Goal: Information Seeking & Learning: Learn about a topic

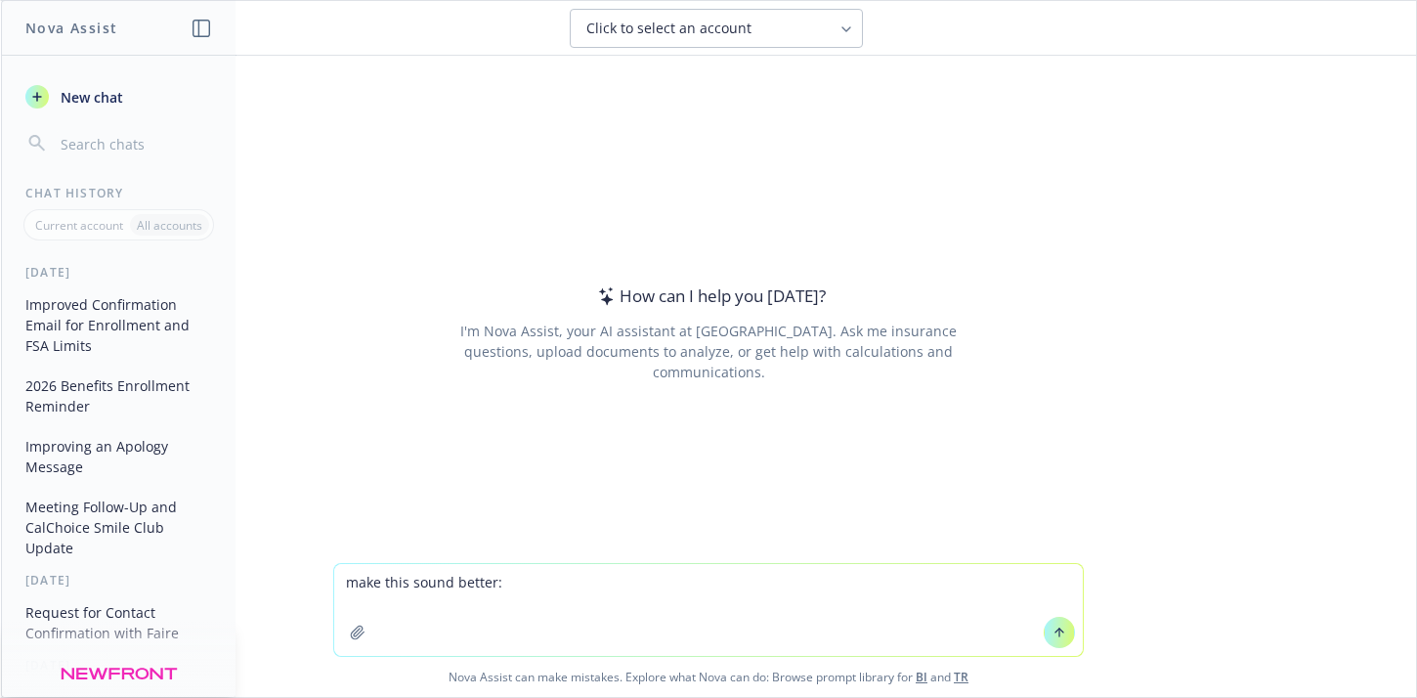
type textarea "make this sound better: Regarding Carrot’s renewal, they are inquiring about Fa…"
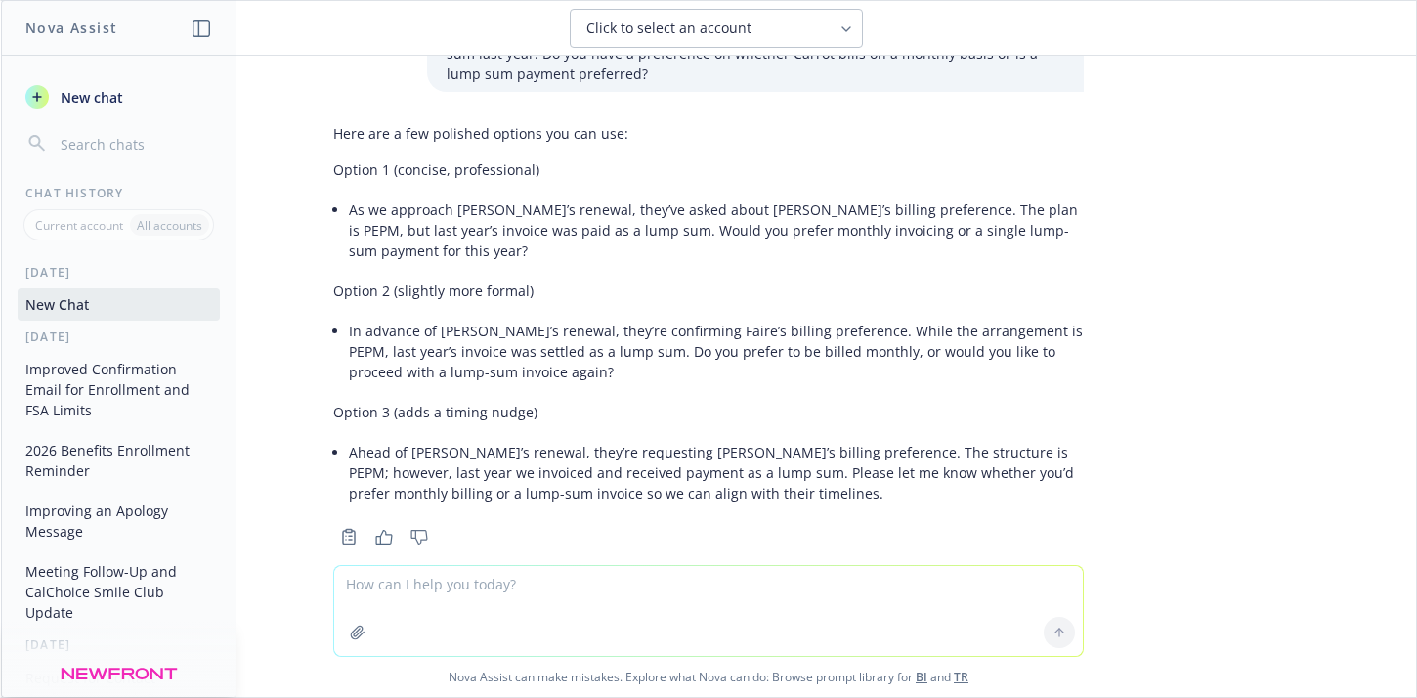
scroll to position [89, 0]
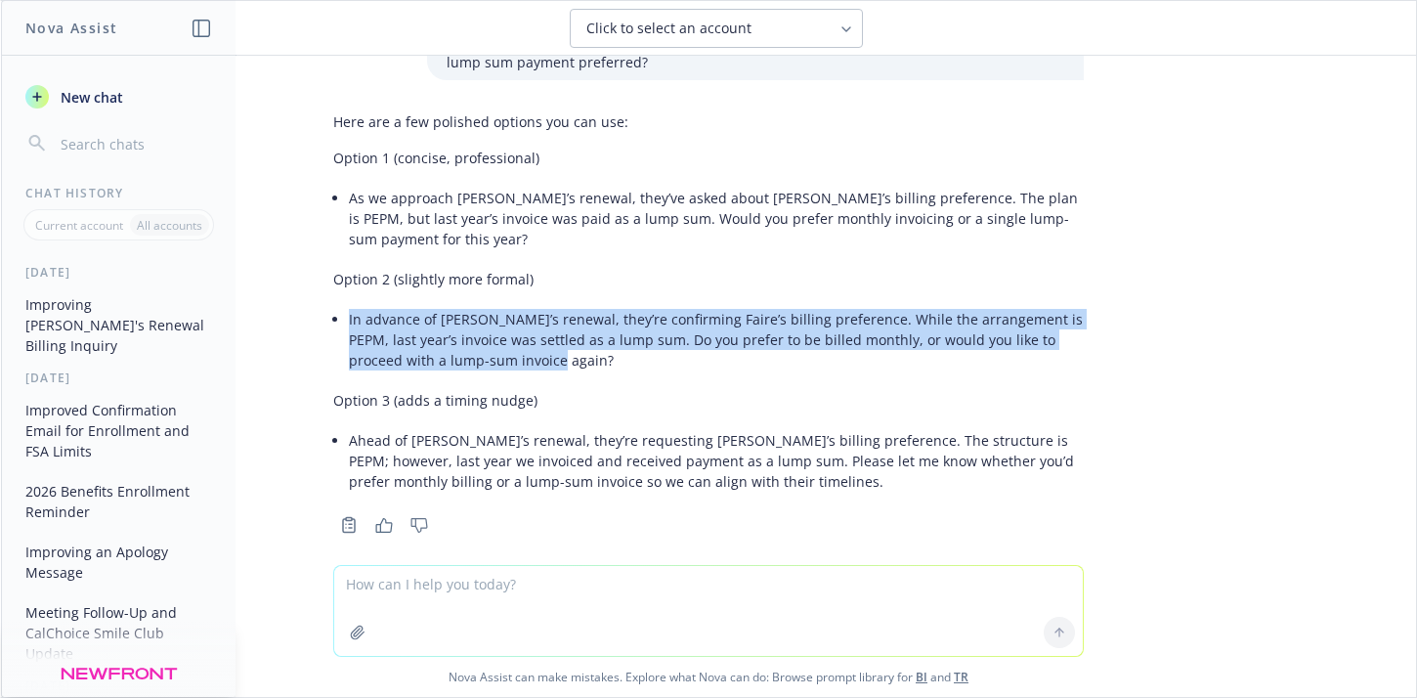
drag, startPoint x: 513, startPoint y: 339, endPoint x: 323, endPoint y: 295, distance: 194.6
click at [323, 295] on div "Here are a few polished options you can use: Option 1 (concise, professional) A…" at bounding box center [709, 321] width 782 height 435
copy li "In advance of [PERSON_NAME]’s renewal, they’re confirming Faire’s billing prefe…"
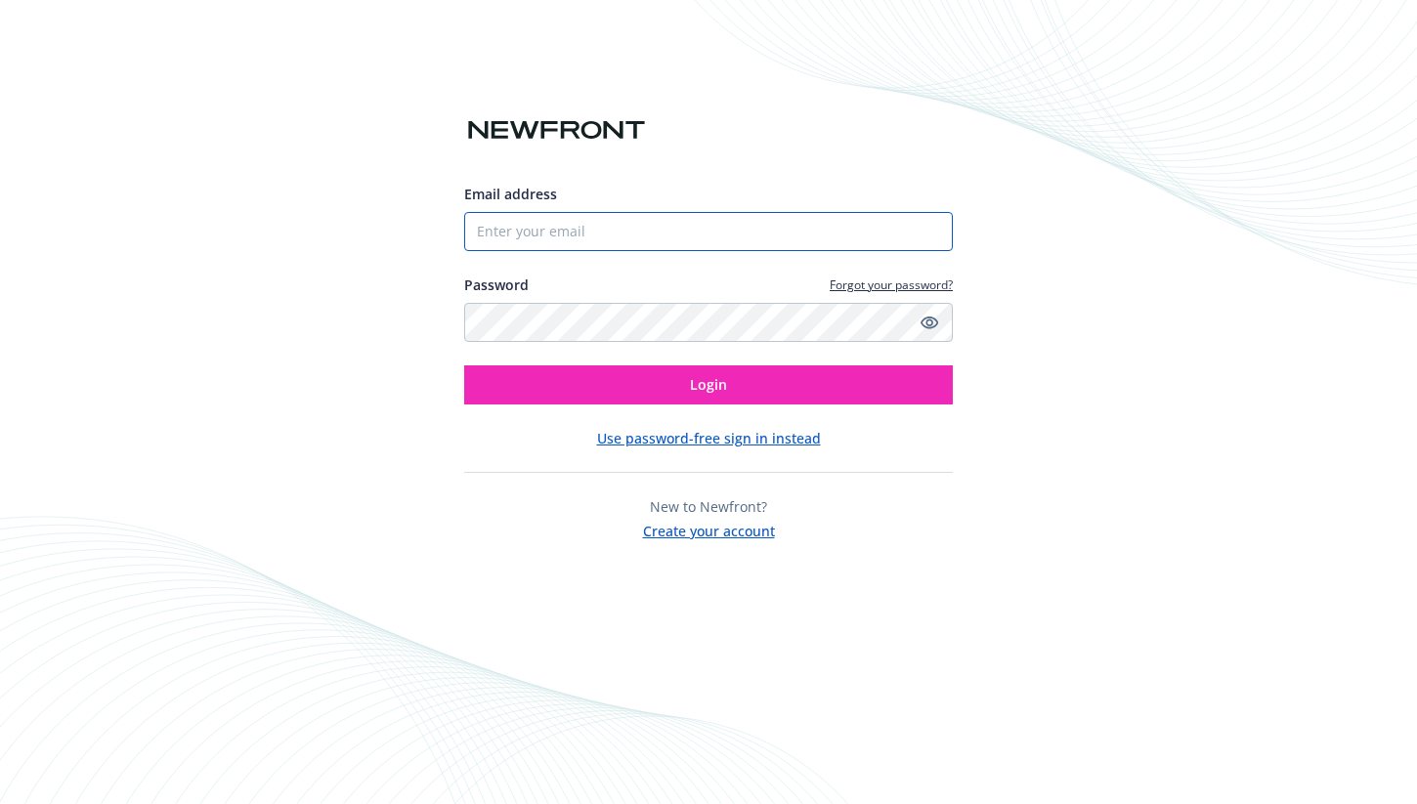
click at [700, 243] on input "Email address" at bounding box center [708, 231] width 489 height 39
type input "rachel.scott@newfront.com"
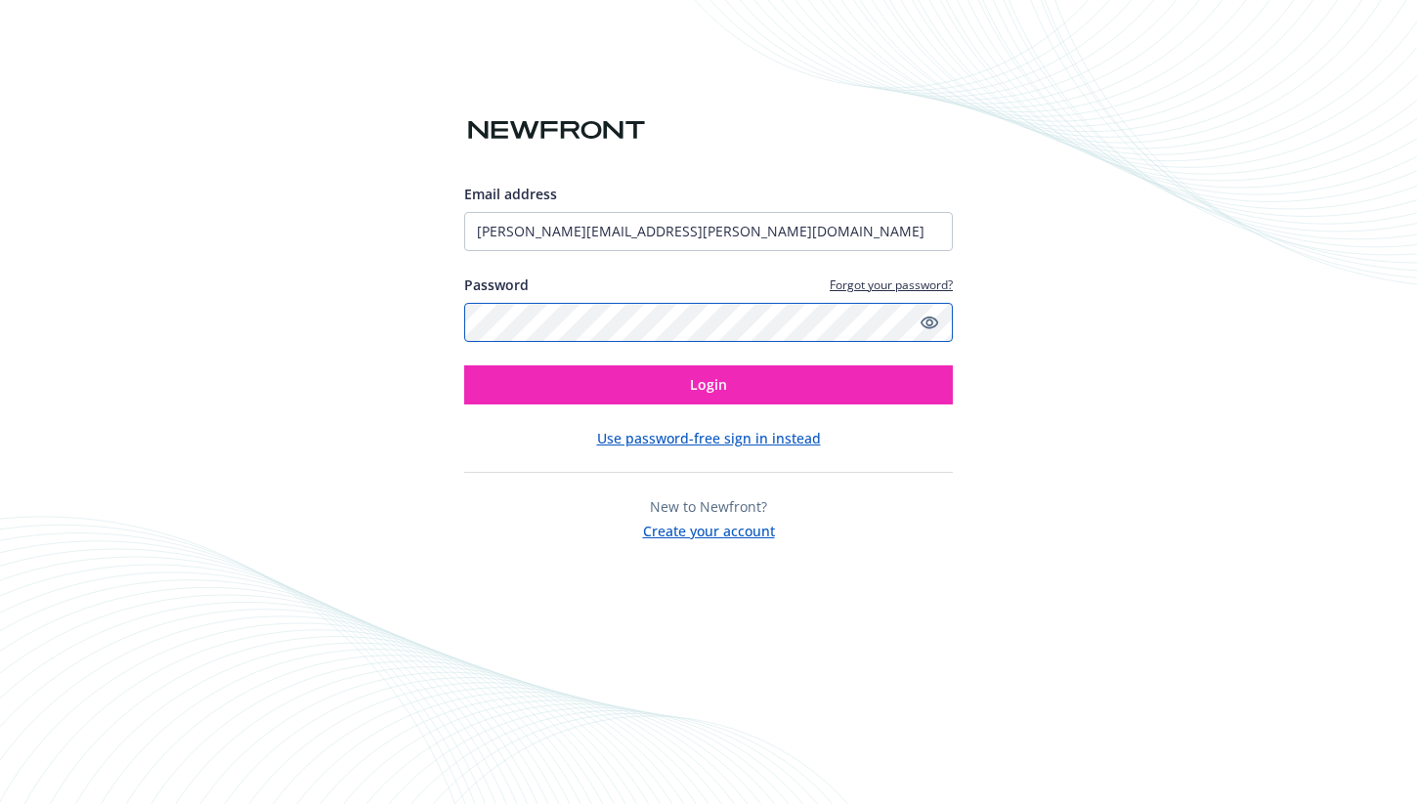
click at [464, 366] on button "Login" at bounding box center [708, 385] width 489 height 39
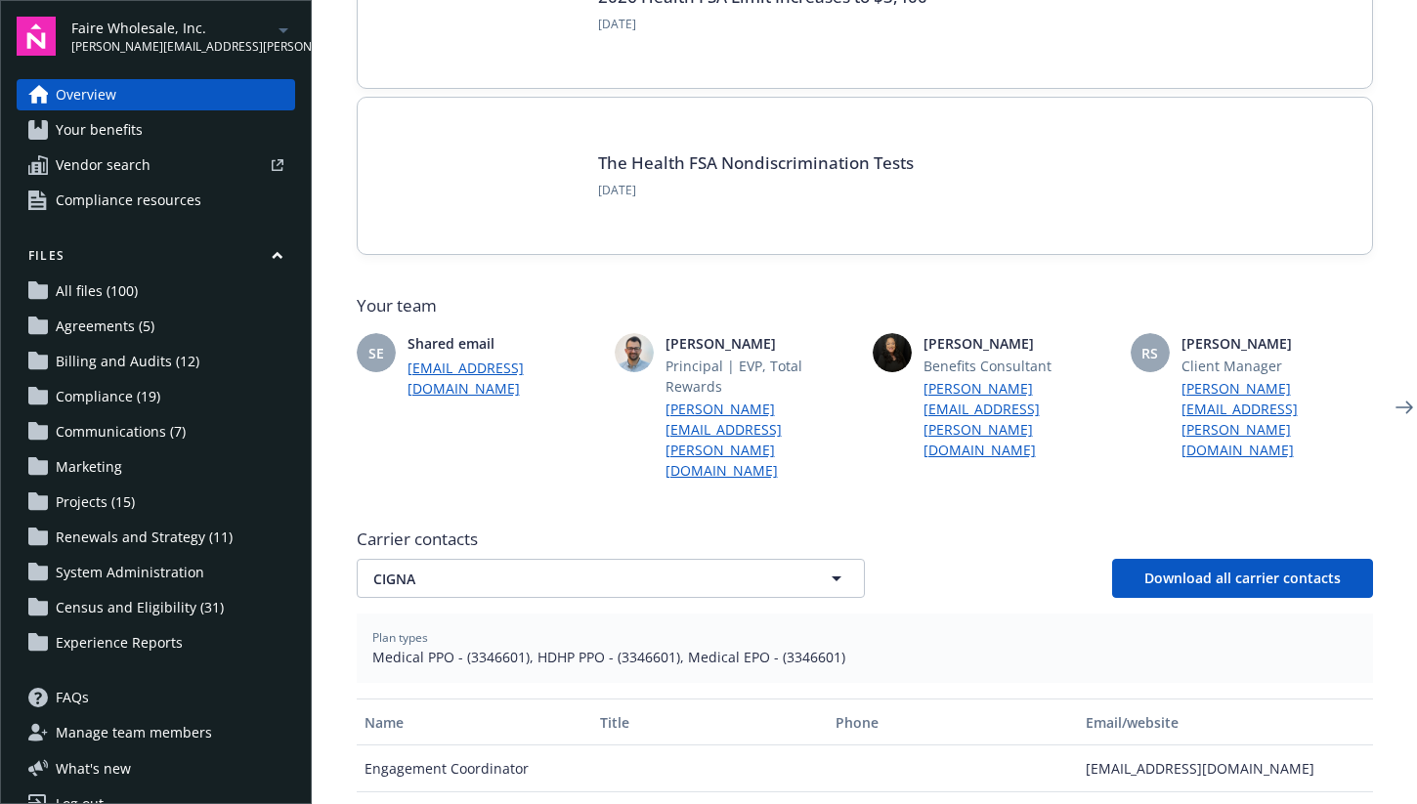
scroll to position [306, 0]
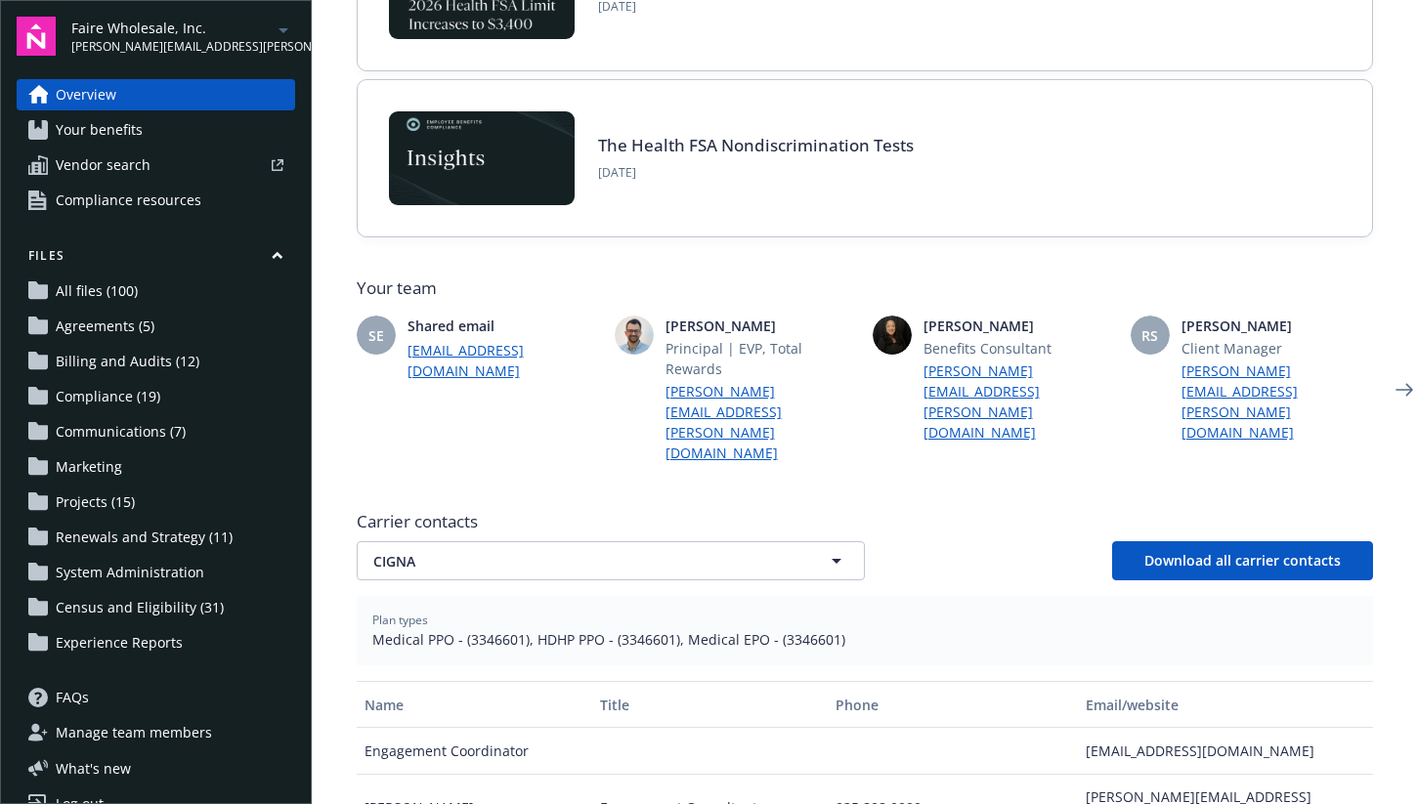
click at [749, 510] on div "Carrier contacts CIGNA CIGNA Download all carrier contacts" at bounding box center [865, 545] width 1016 height 70
click at [226, 145] on link "Your benefits" at bounding box center [156, 129] width 279 height 31
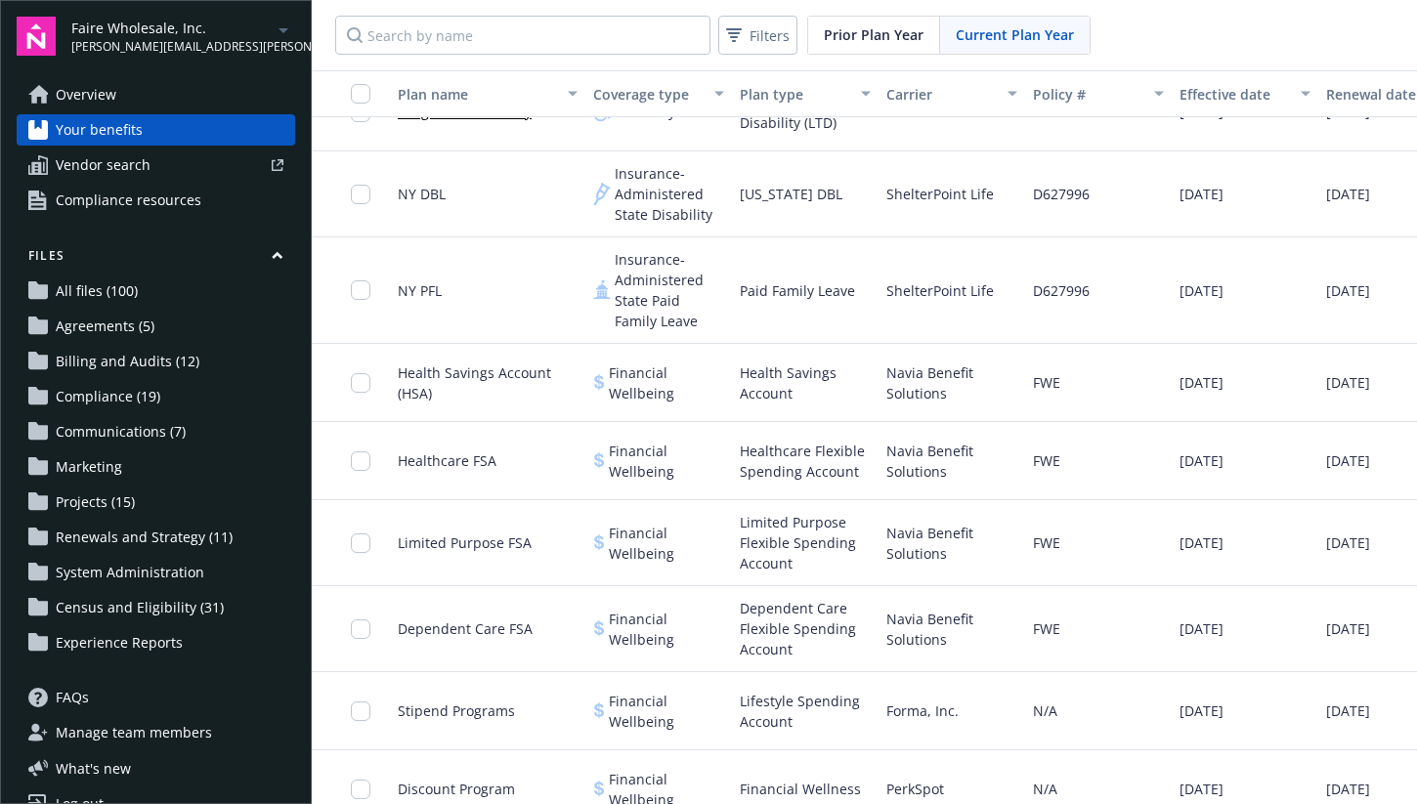
scroll to position [843, 0]
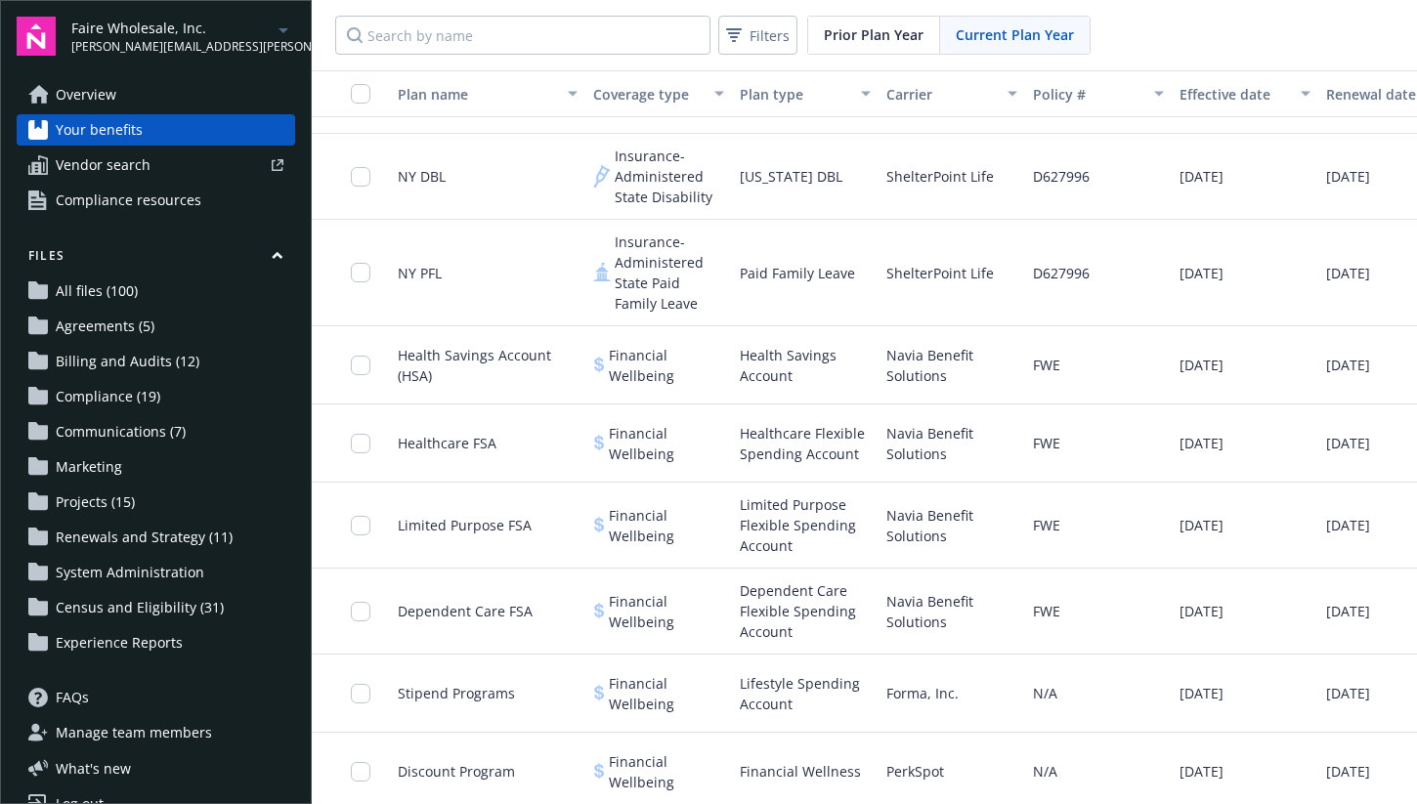
click at [803, 520] on span "Limited Purpose Flexible Spending Account" at bounding box center [805, 526] width 131 height 62
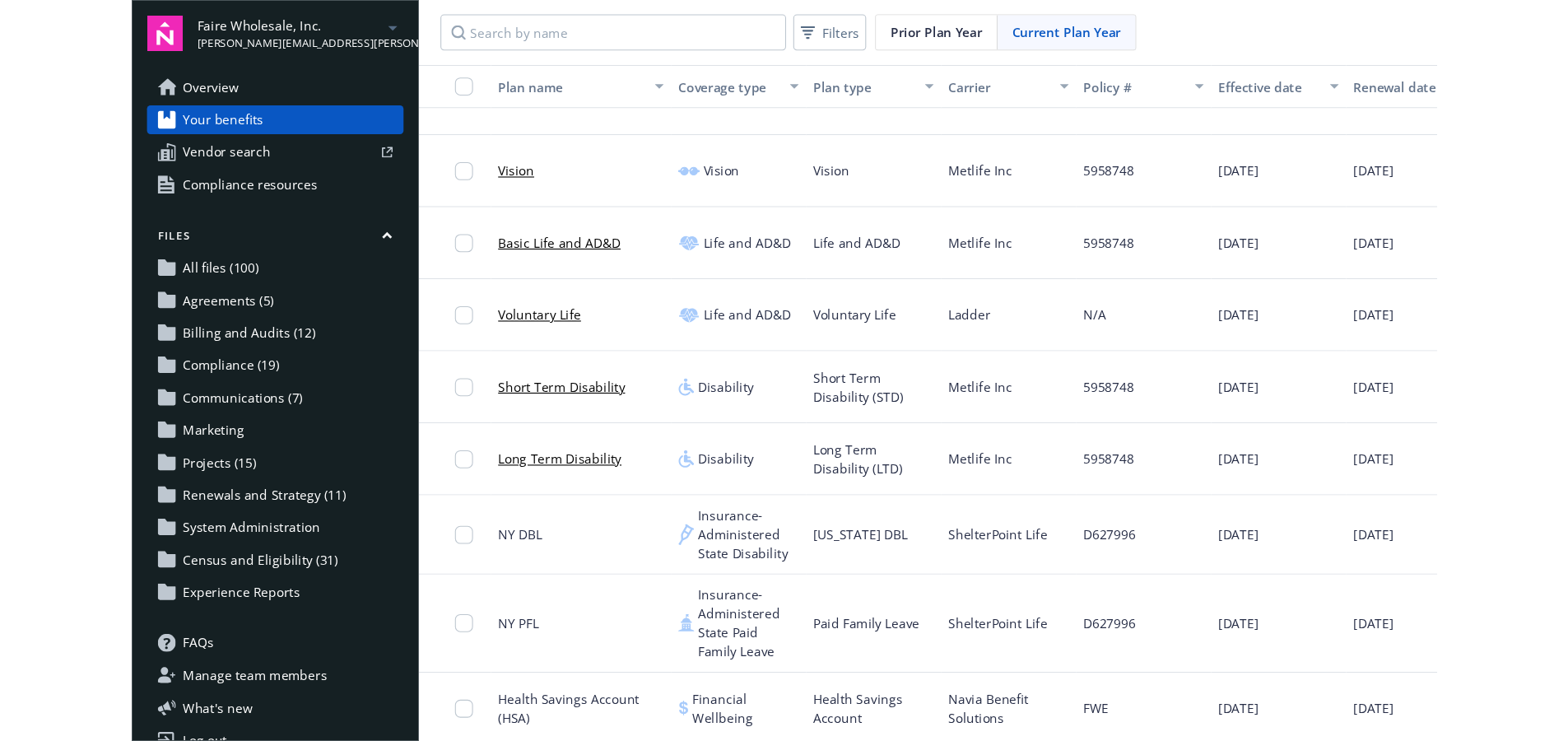
scroll to position [367, 0]
